Goal: Information Seeking & Learning: Find specific fact

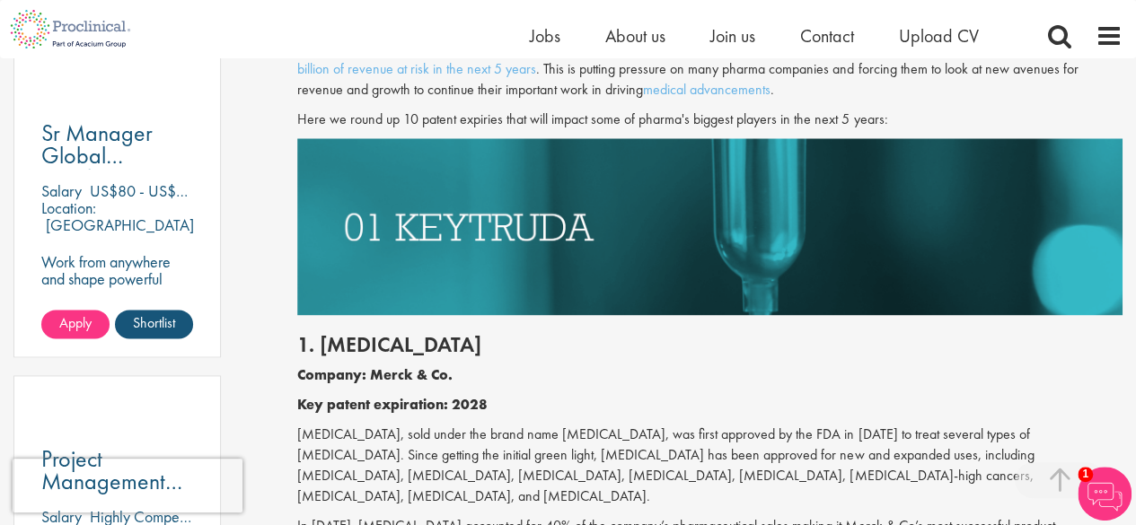
scroll to position [1081, 0]
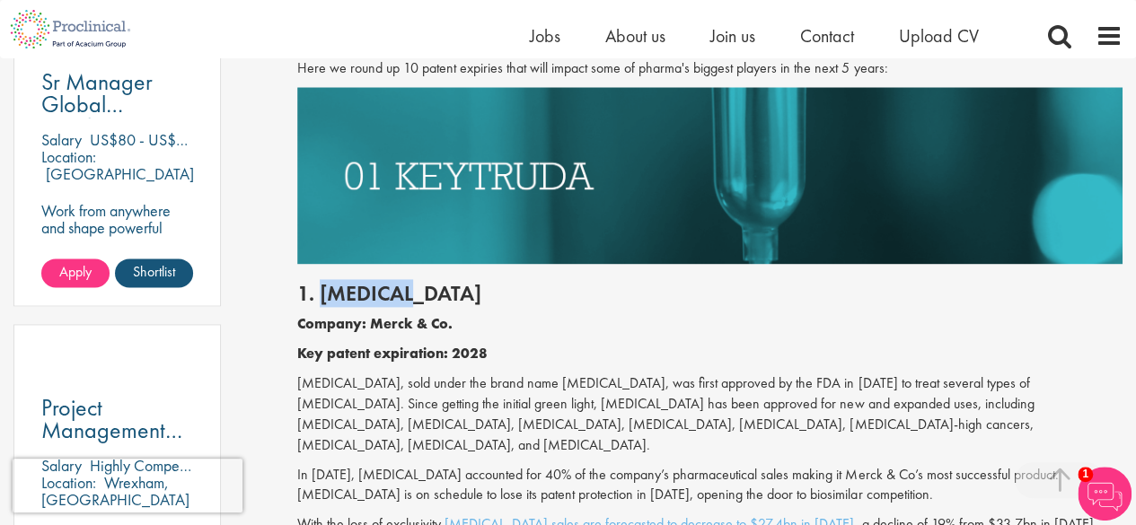
drag, startPoint x: 422, startPoint y: 299, endPoint x: 323, endPoint y: 298, distance: 98.8
click at [323, 298] on h2 "1. [MEDICAL_DATA]" at bounding box center [709, 293] width 825 height 23
copy h2 "[MEDICAL_DATA]"
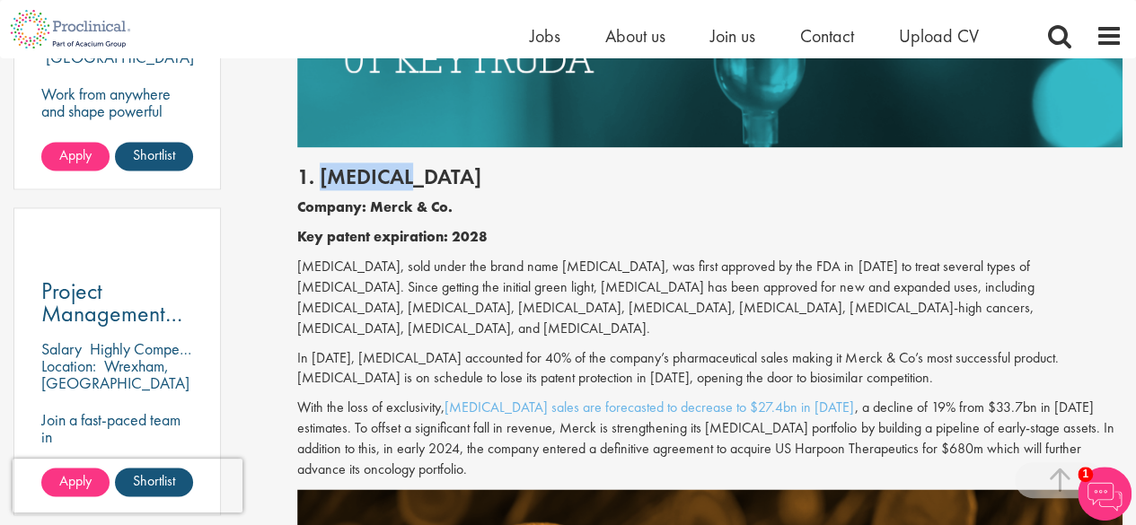
scroll to position [1201, 0]
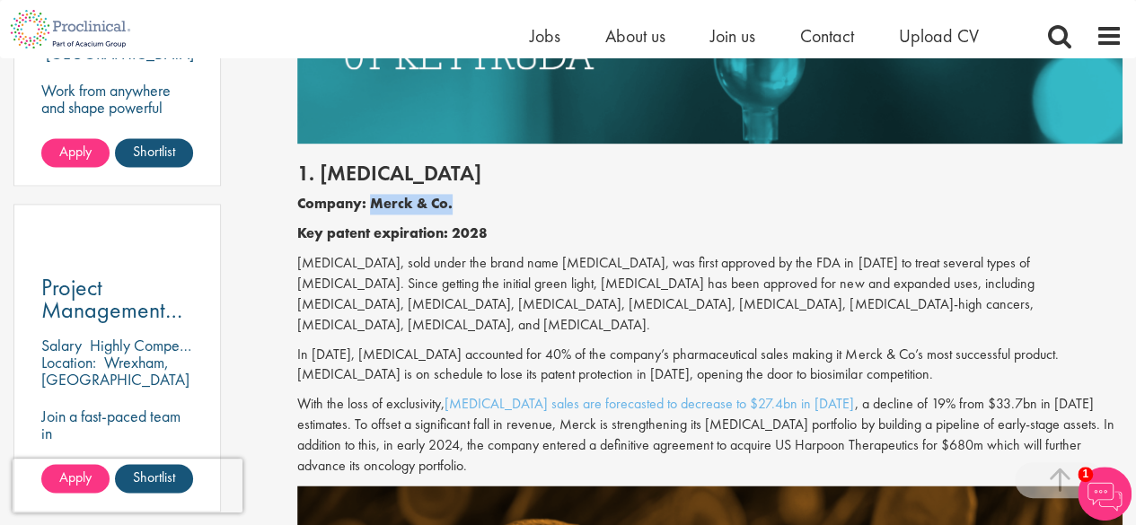
drag, startPoint x: 368, startPoint y: 204, endPoint x: 465, endPoint y: 201, distance: 97.0
click at [465, 201] on p "Company: Merck & Co." at bounding box center [709, 204] width 825 height 21
copy b "Merck & Co."
click at [513, 254] on p "[MEDICAL_DATA], sold under the brand name [MEDICAL_DATA], was first approved by…" at bounding box center [709, 294] width 825 height 82
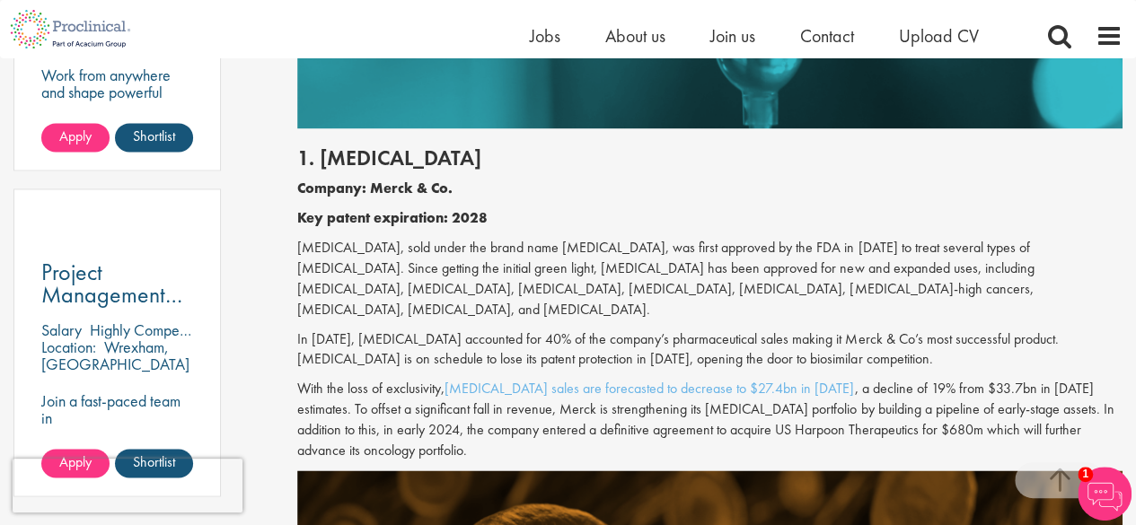
scroll to position [1218, 0]
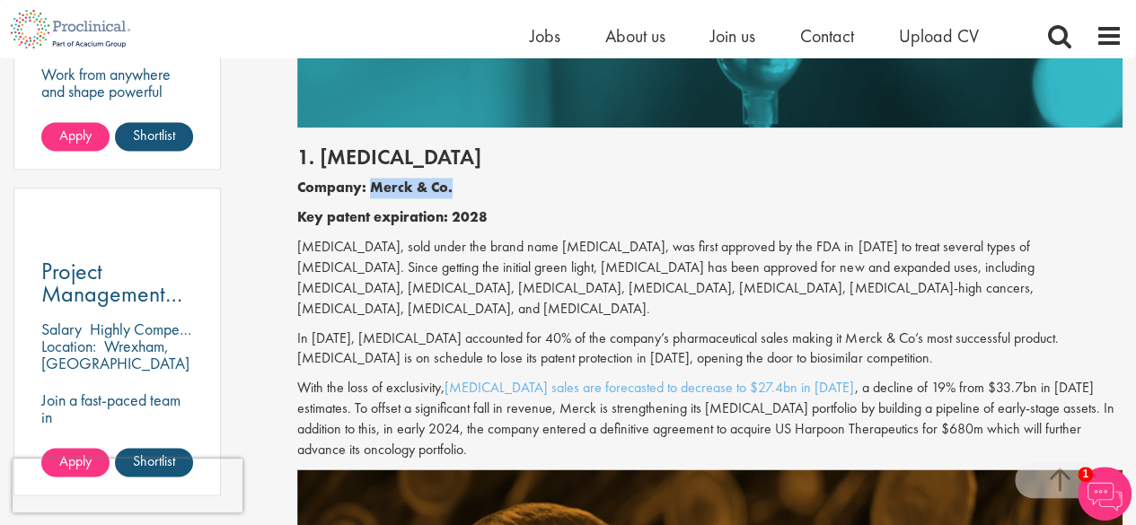
drag, startPoint x: 454, startPoint y: 195, endPoint x: 374, endPoint y: 189, distance: 81.1
click at [374, 189] on p "Company: Merck & Co." at bounding box center [709, 188] width 825 height 21
copy b "Merck & Co."
